Goal: Transaction & Acquisition: Book appointment/travel/reservation

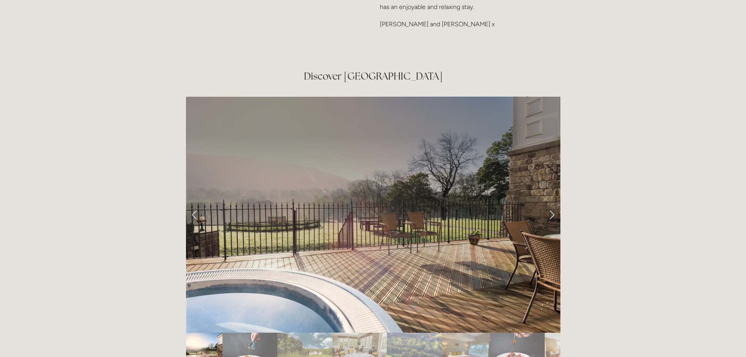
scroll to position [1279, 0]
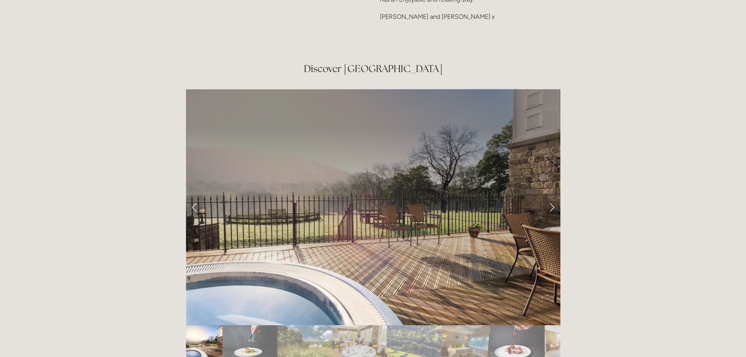
click at [550, 195] on link "Next Slide" at bounding box center [551, 206] width 17 height 23
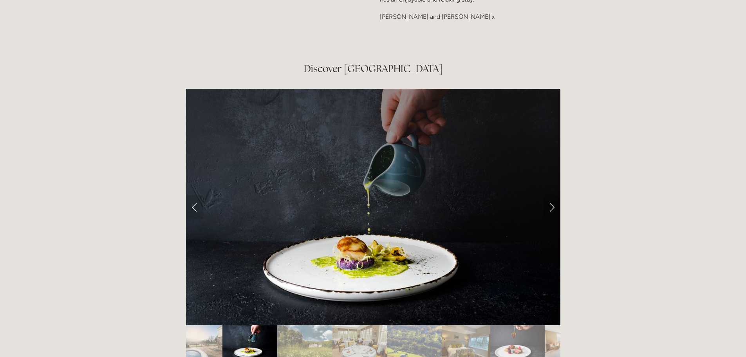
click at [550, 195] on link "Next Slide" at bounding box center [551, 206] width 17 height 23
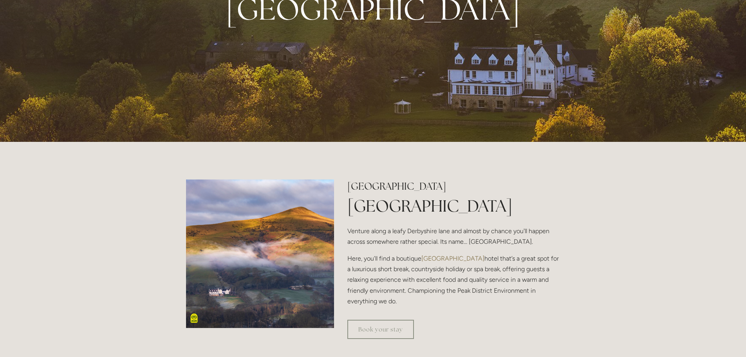
scroll to position [0, 0]
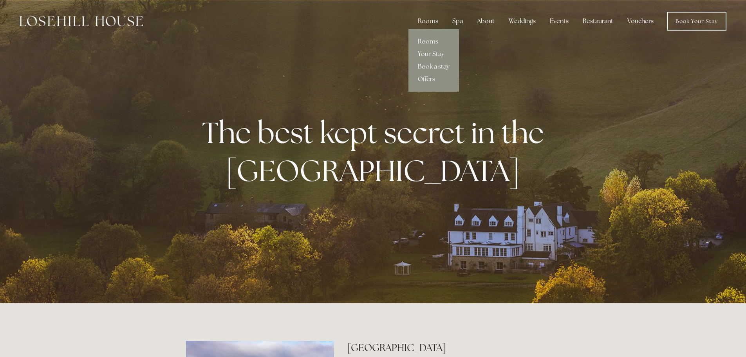
click at [431, 38] on link "Rooms" at bounding box center [433, 41] width 51 height 13
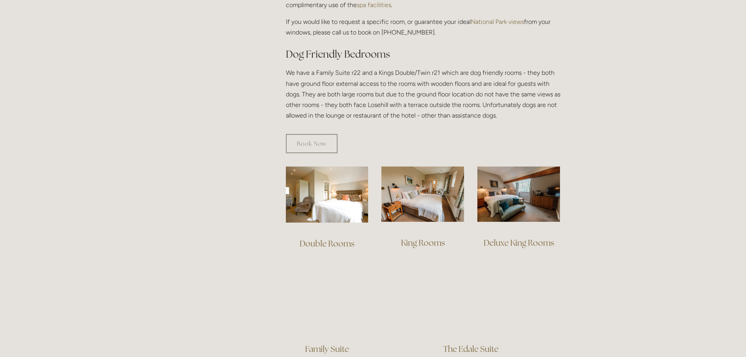
scroll to position [409, 0]
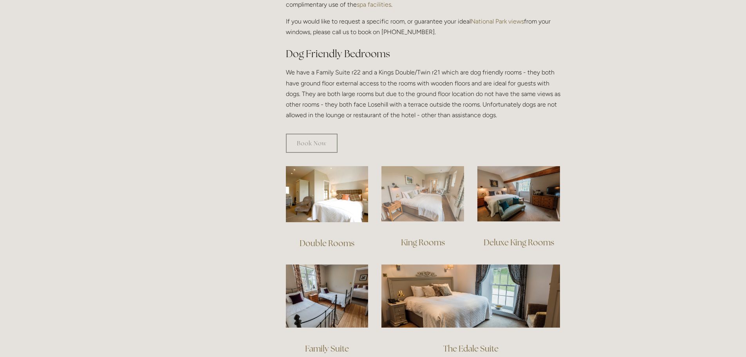
click at [433, 193] on img at bounding box center [422, 193] width 83 height 55
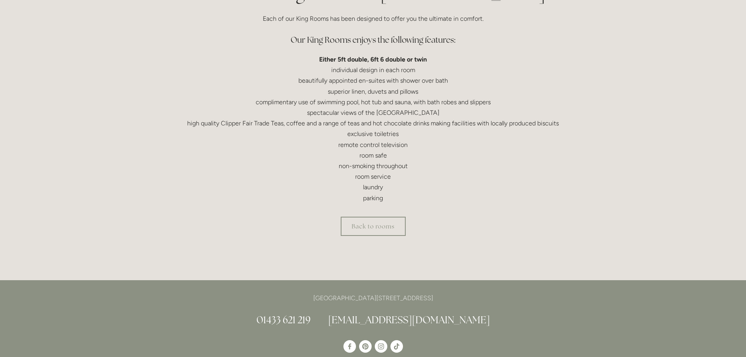
scroll to position [222, 0]
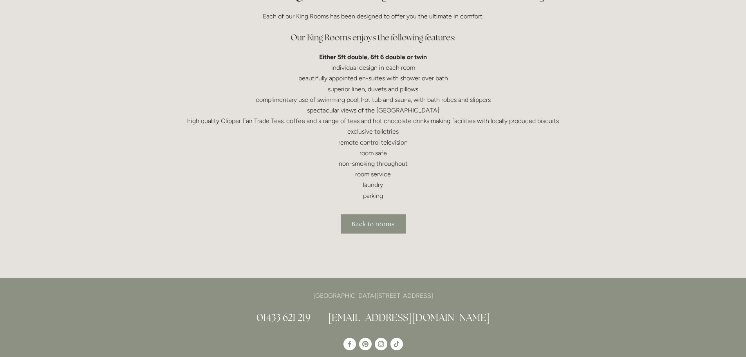
click at [370, 223] on link "Back to rooms" at bounding box center [373, 223] width 65 height 19
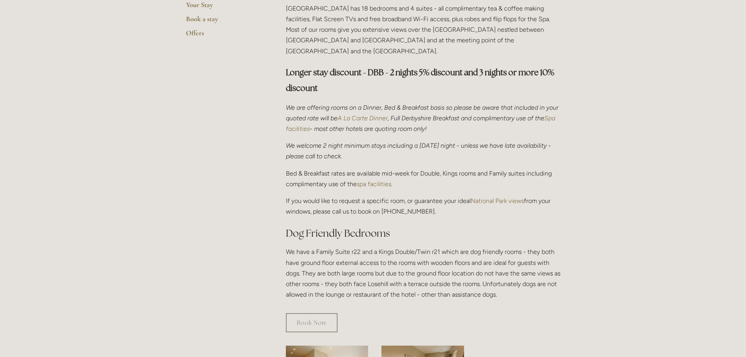
scroll to position [223, 0]
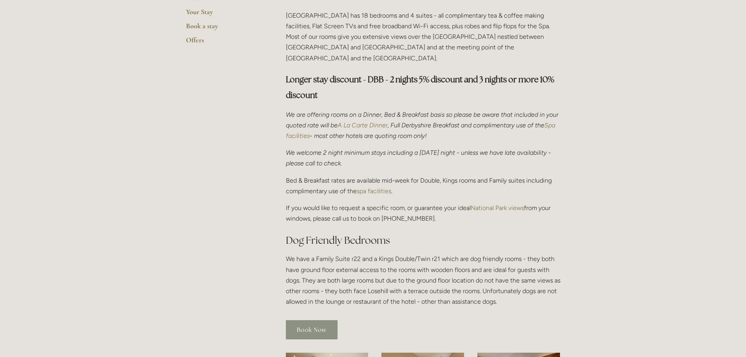
click at [317, 320] on link "Book Now" at bounding box center [312, 329] width 52 height 19
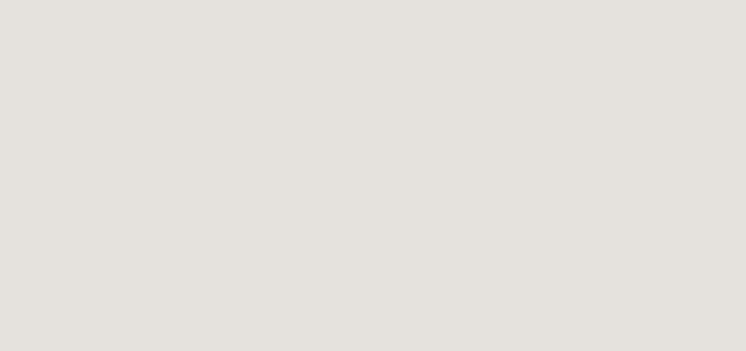
scroll to position [51, 0]
